Goal: Find contact information: Obtain details needed to contact an individual or organization

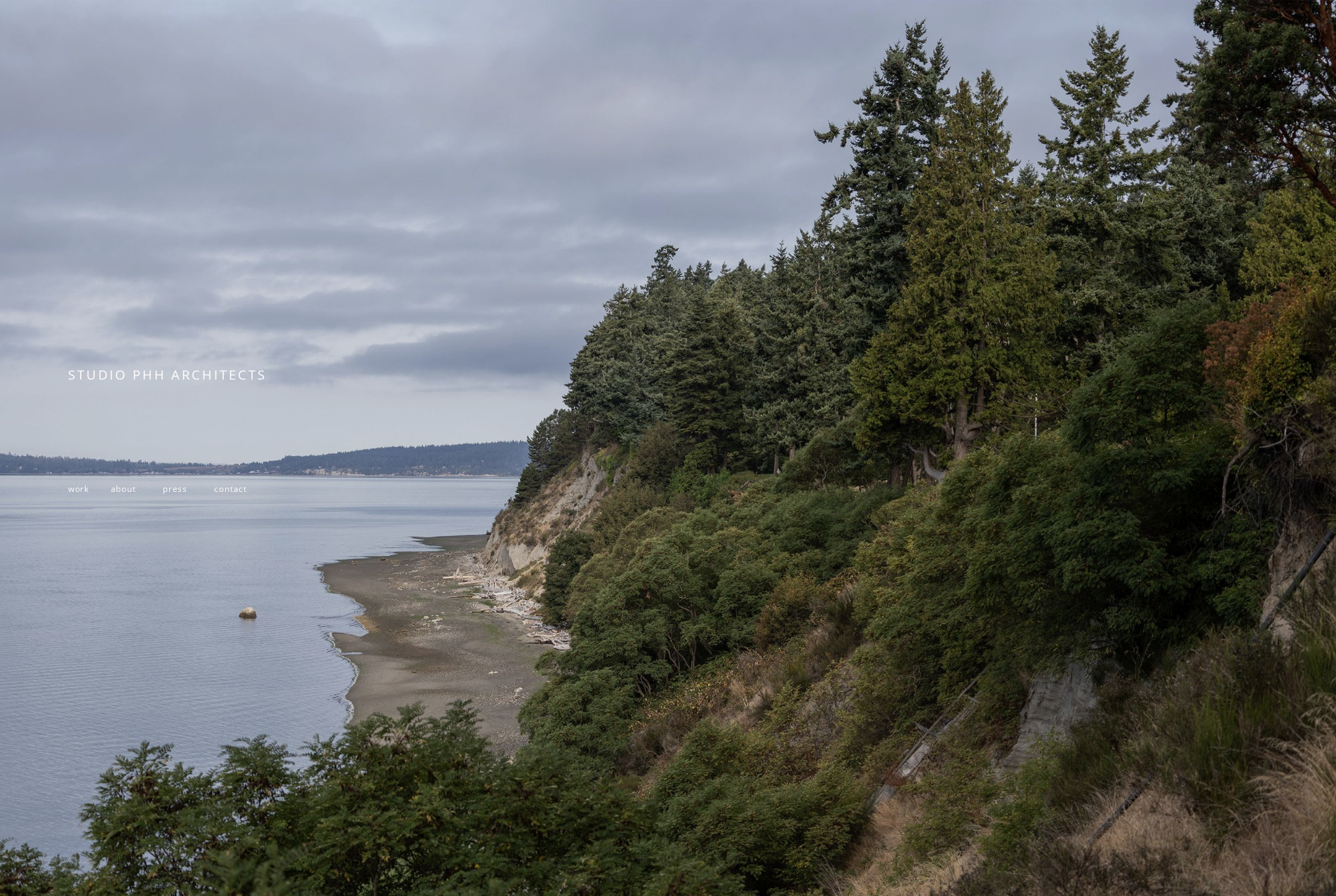
click at [85, 494] on span "work" at bounding box center [79, 488] width 21 height 11
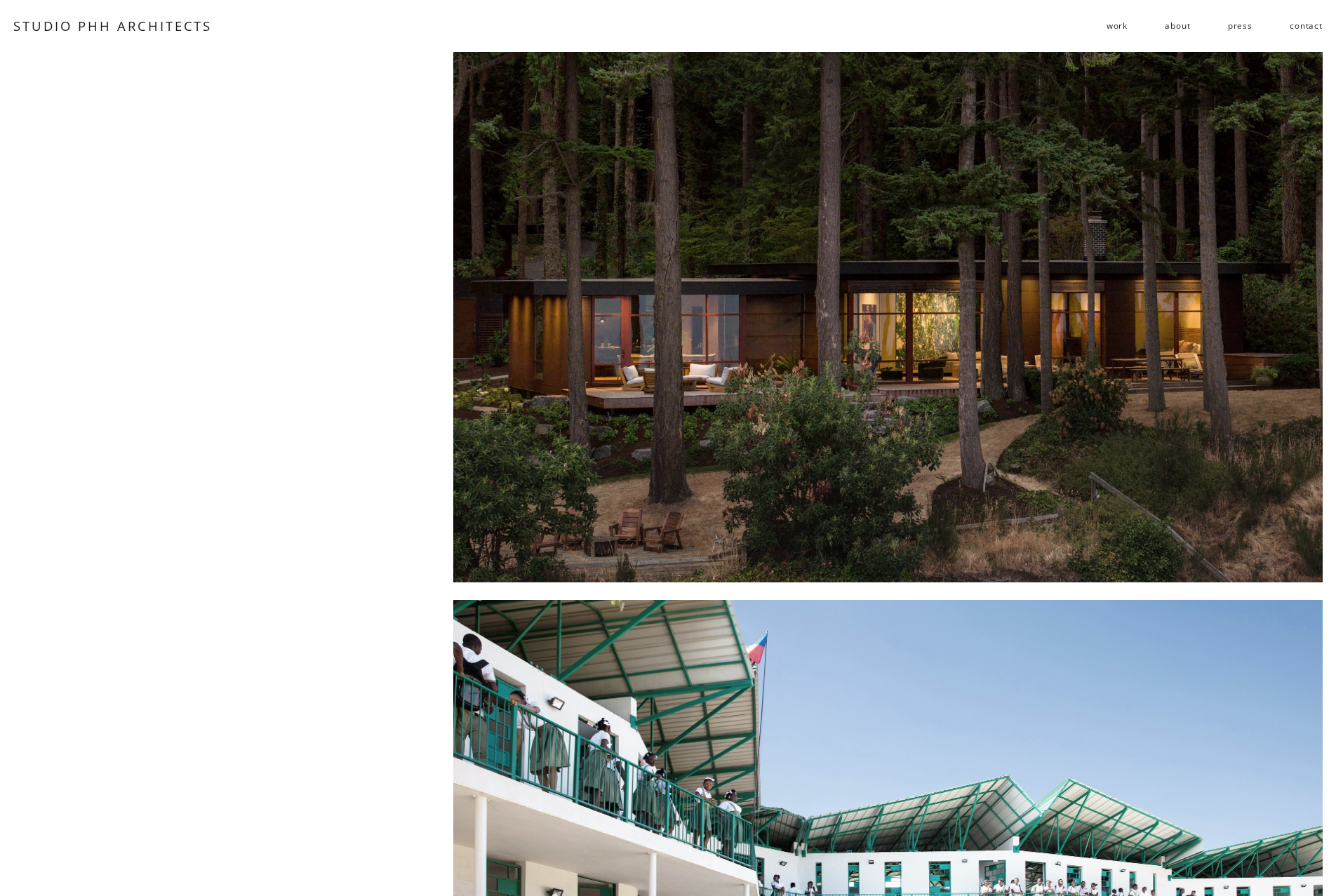
click at [1188, 30] on link "about" at bounding box center [1177, 26] width 26 height 22
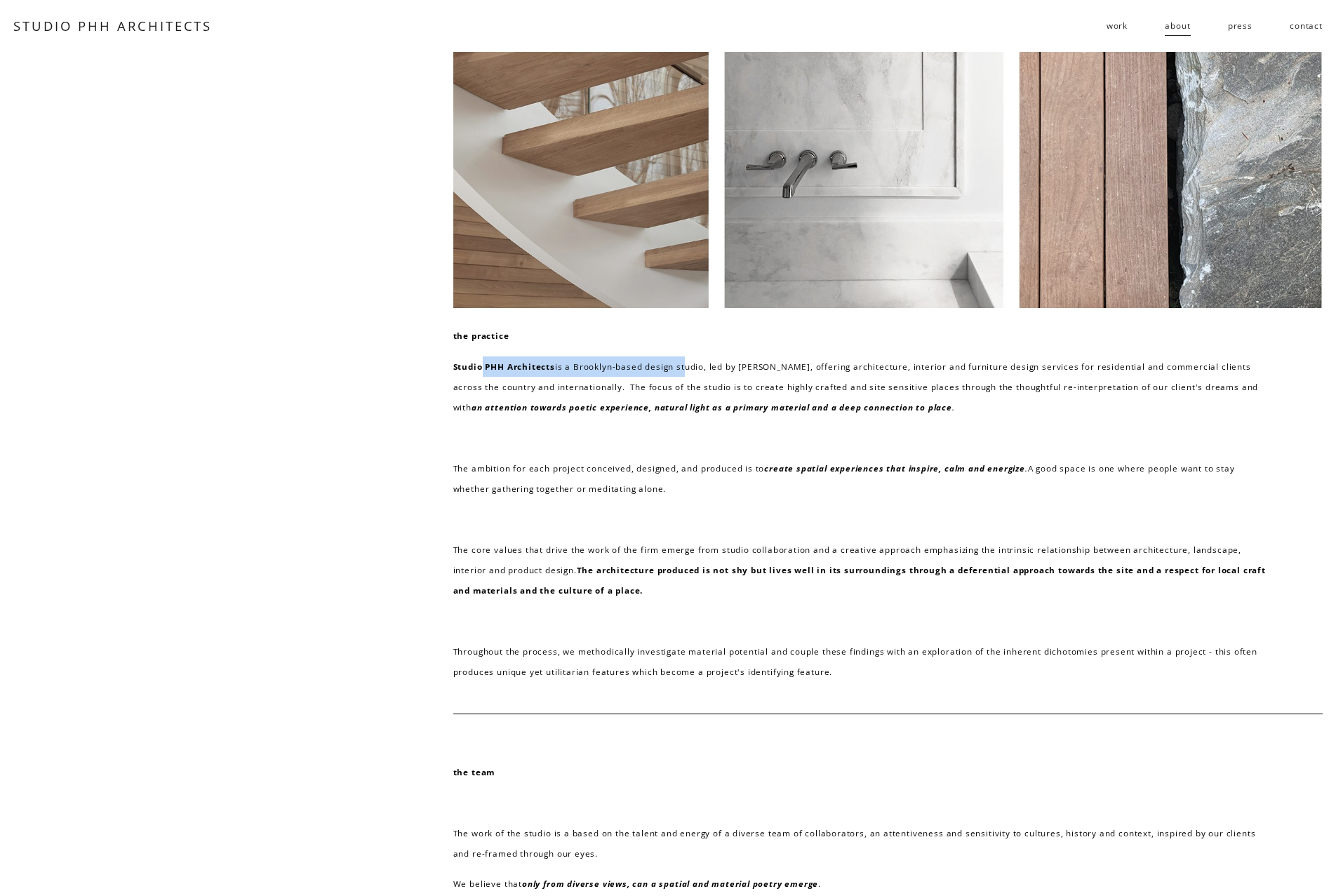
drag, startPoint x: 484, startPoint y: 372, endPoint x: 777, endPoint y: 398, distance: 294.2
click at [683, 377] on p "Studio PHH Architects is a Brooklyn-based design studio, led by [PERSON_NAME], …" at bounding box center [859, 387] width 814 height 61
click at [802, 402] on p "Studio PHH Architects is a Brooklyn-based design studio, led by [PERSON_NAME], …" at bounding box center [859, 387] width 814 height 61
drag, startPoint x: 489, startPoint y: 362, endPoint x: 734, endPoint y: 370, distance: 245.1
click at [678, 368] on p "Studio PHH Architects is a Brooklyn-based design studio, led by [PERSON_NAME], …" at bounding box center [859, 387] width 814 height 61
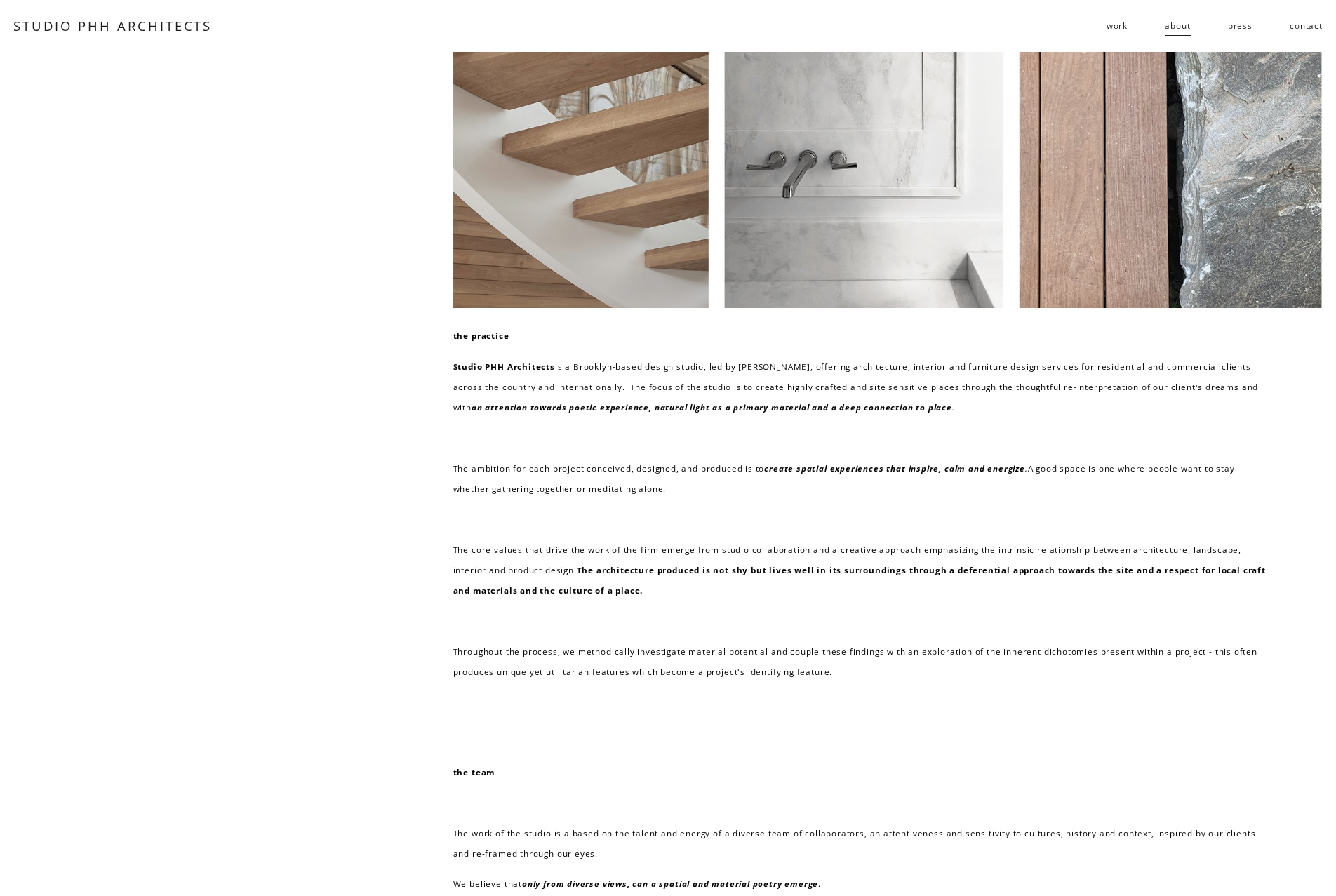
click at [814, 377] on p "Studio PHH Architects is a Brooklyn-based design studio, led by [PERSON_NAME], …" at bounding box center [859, 387] width 814 height 61
drag, startPoint x: 451, startPoint y: 368, endPoint x: 555, endPoint y: 367, distance: 104.0
click at [555, 367] on div "the practice Studio PHH Architects is a Brooklyn-based design studio, led by [P…" at bounding box center [668, 481] width 1336 height 858
copy strong "Studio PHH Architects"
click at [316, 403] on div "the practice Studio PHH Architects is a Brooklyn-based design studio, led by [P…" at bounding box center [668, 481] width 1336 height 858
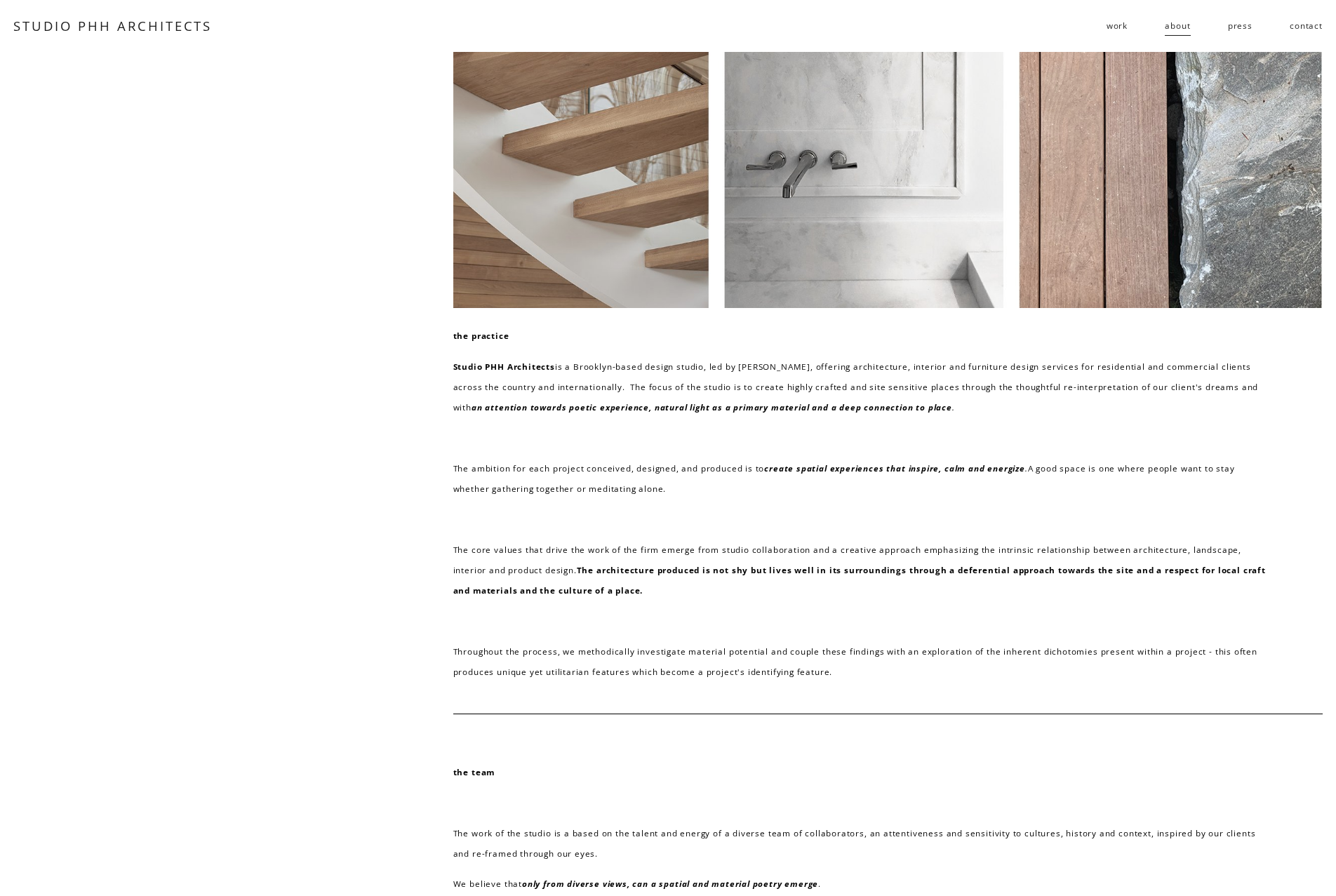
click at [715, 502] on div "the practice Studio PHH Architects is a Brooklyn-based design studio, led by [P…" at bounding box center [859, 503] width 814 height 356
click at [1301, 32] on link "contact" at bounding box center [1305, 26] width 33 height 22
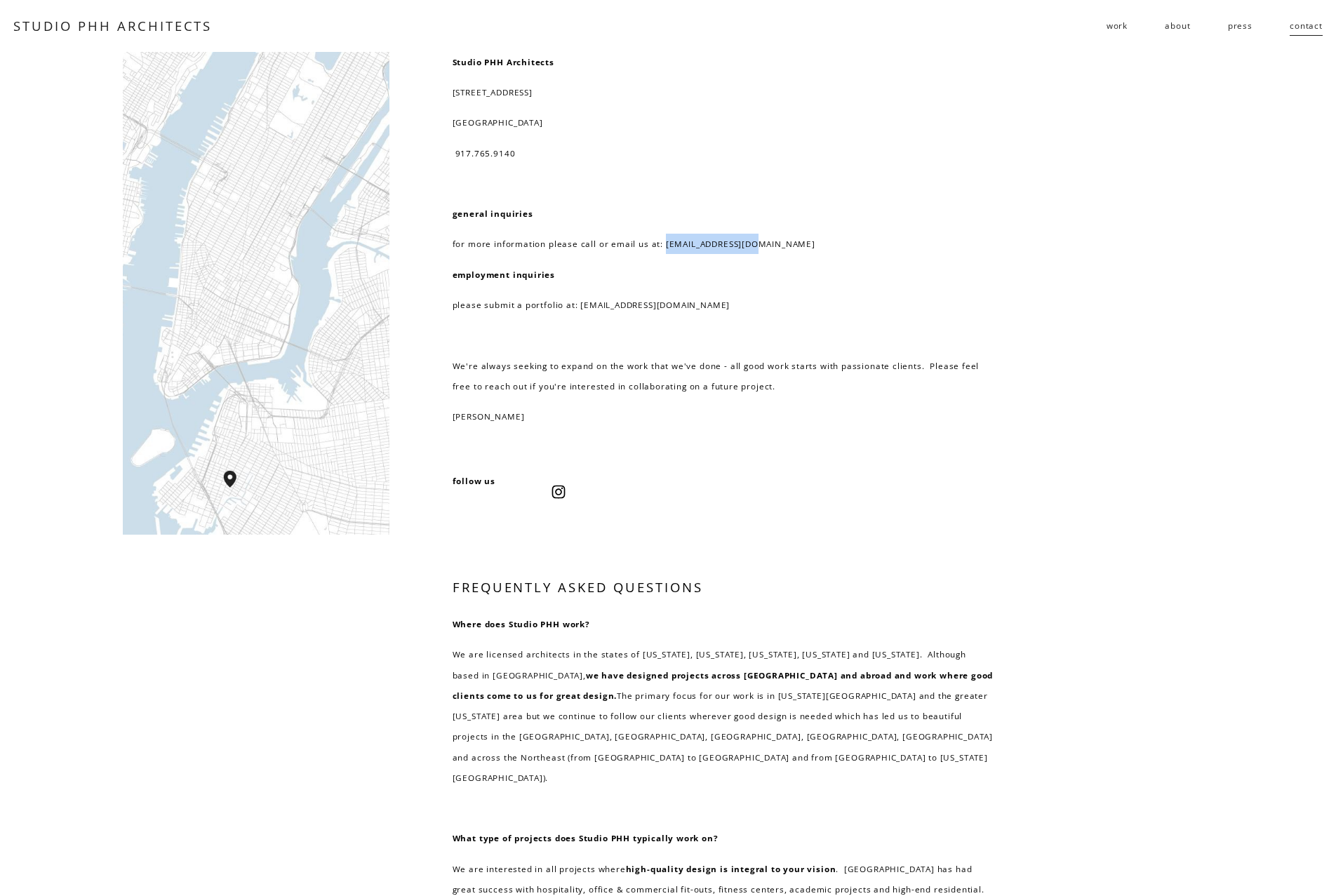
drag, startPoint x: 661, startPoint y: 243, endPoint x: 759, endPoint y: 243, distance: 98.0
click at [759, 243] on p "for more information please call or email us at: info@studiophh.com" at bounding box center [723, 243] width 541 height 20
copy p "info@studiophh.com"
click at [828, 272] on p "employment inquiries" at bounding box center [723, 275] width 541 height 20
drag, startPoint x: 250, startPoint y: 696, endPoint x: 266, endPoint y: 695, distance: 16.0
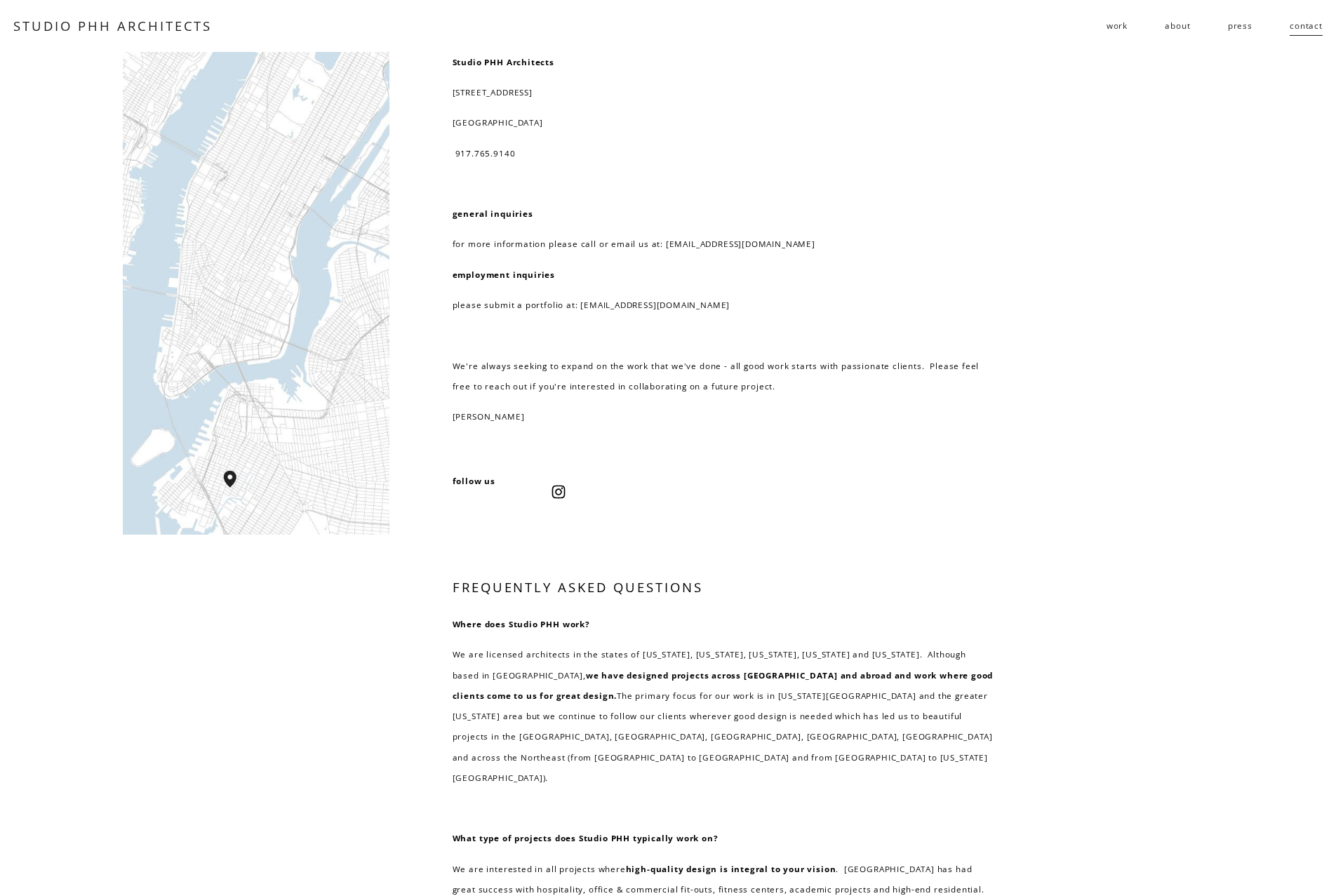
click at [253, 696] on div "Studio PHH Architects 232 3rd street, suite D202 brooklyn, NY 11215 917.765.914…" at bounding box center [668, 585] width 1336 height 1067
